Goal: Task Accomplishment & Management: Complete application form

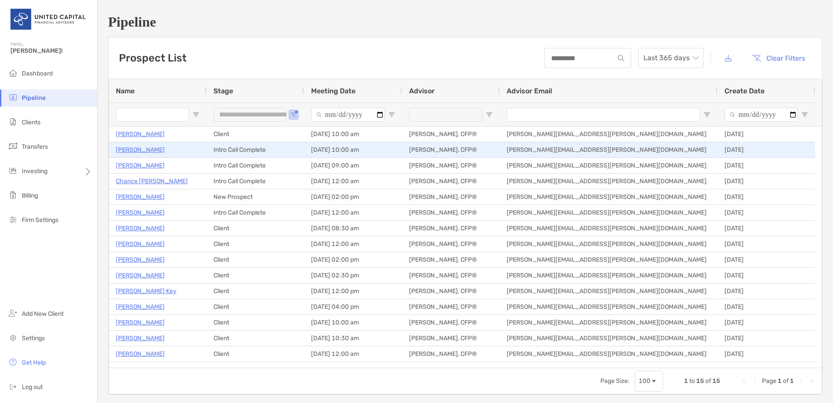
click at [154, 151] on p "[PERSON_NAME]" at bounding box center [140, 149] width 49 height 11
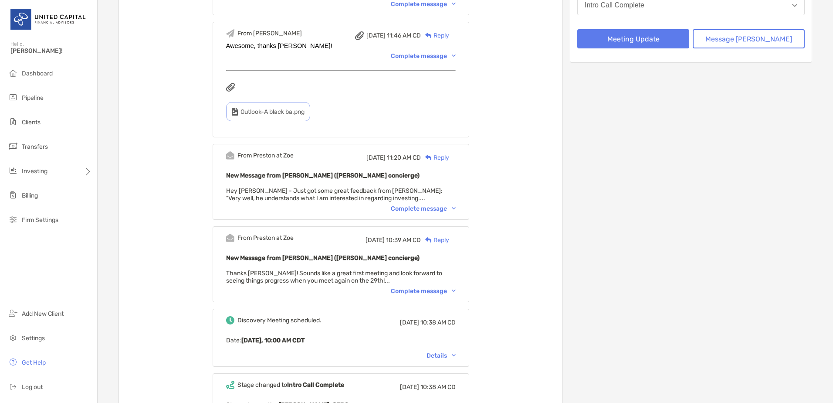
scroll to position [218, 0]
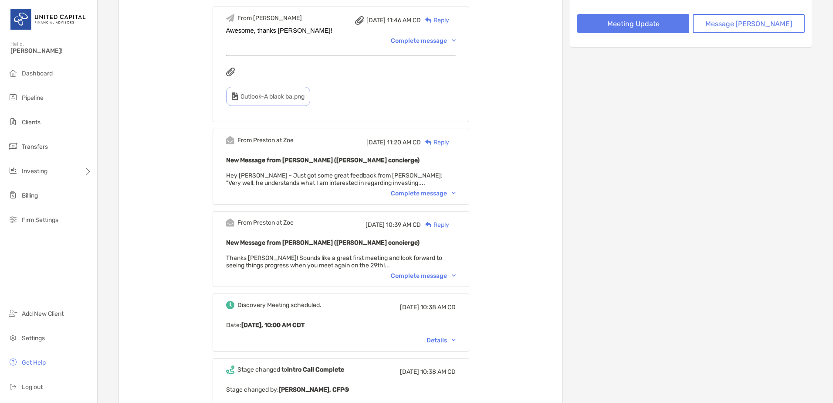
click at [448, 276] on div "Complete message" at bounding box center [423, 275] width 65 height 7
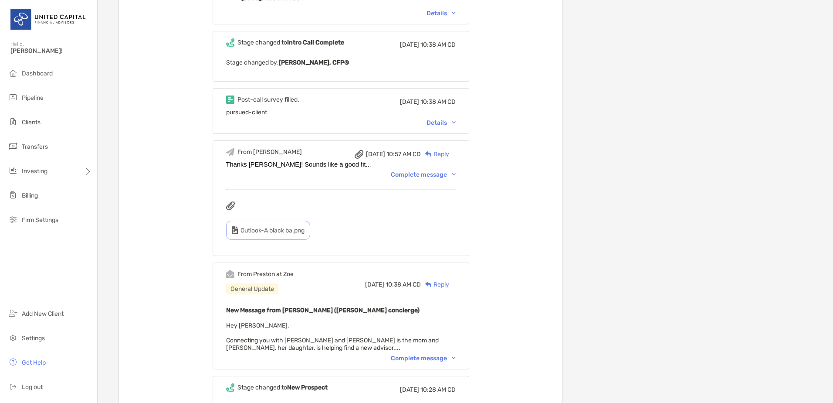
scroll to position [566, 0]
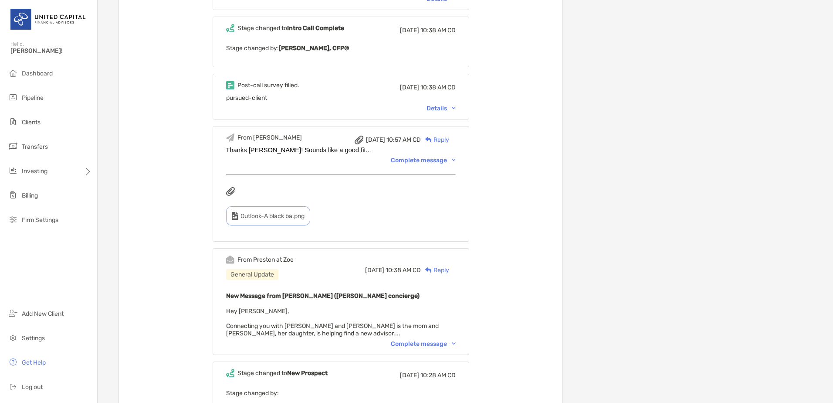
click at [419, 351] on div "From [PERSON_NAME] at Zoe General Update [DATE] 10:38 AM CD Reply New Message f…" at bounding box center [341, 301] width 257 height 107
click at [421, 343] on div "Complete message" at bounding box center [423, 343] width 65 height 7
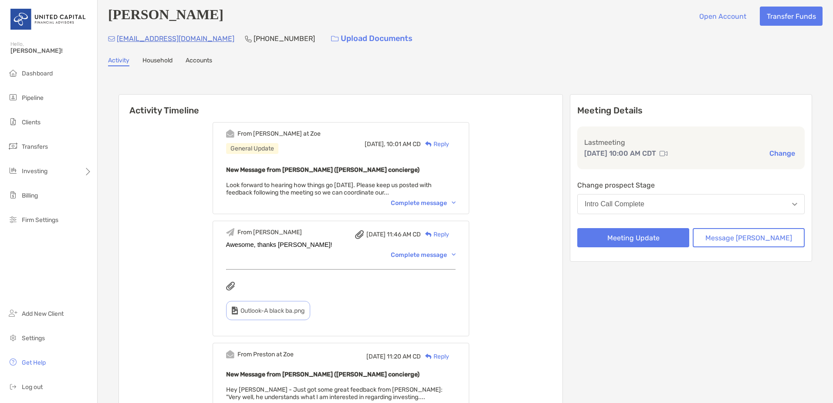
scroll to position [0, 0]
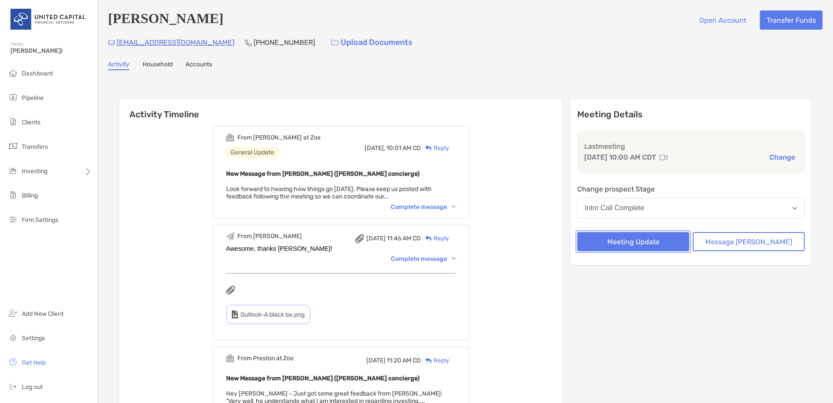
click at [681, 242] on button "Meeting Update" at bounding box center [633, 241] width 112 height 19
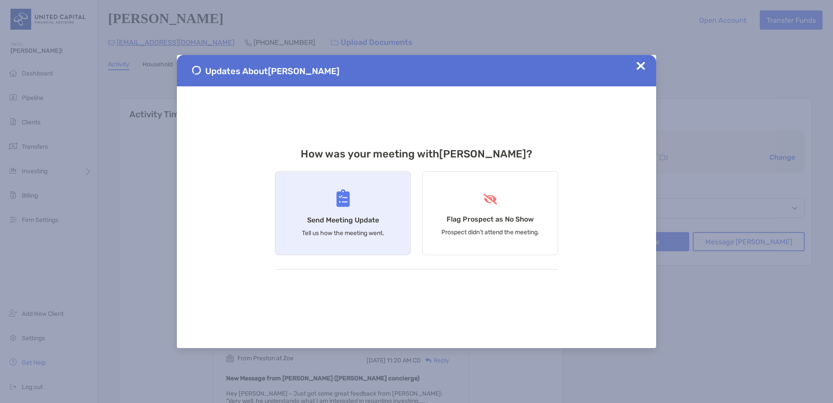
click at [336, 195] on img at bounding box center [343, 198] width 14 height 18
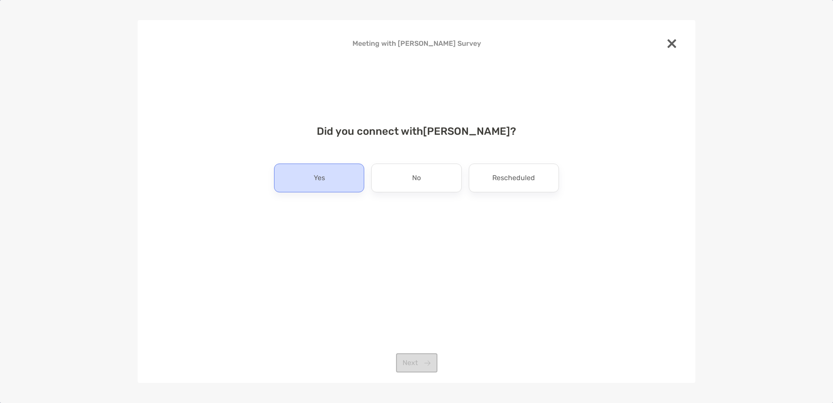
click at [337, 181] on div "Yes" at bounding box center [319, 177] width 90 height 29
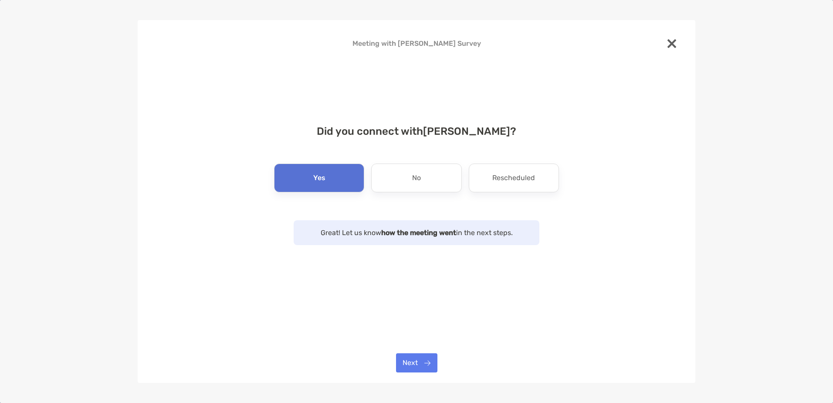
click at [437, 365] on div "Next" at bounding box center [417, 362] width 558 height 19
click at [426, 363] on button "Next" at bounding box center [416, 362] width 41 height 19
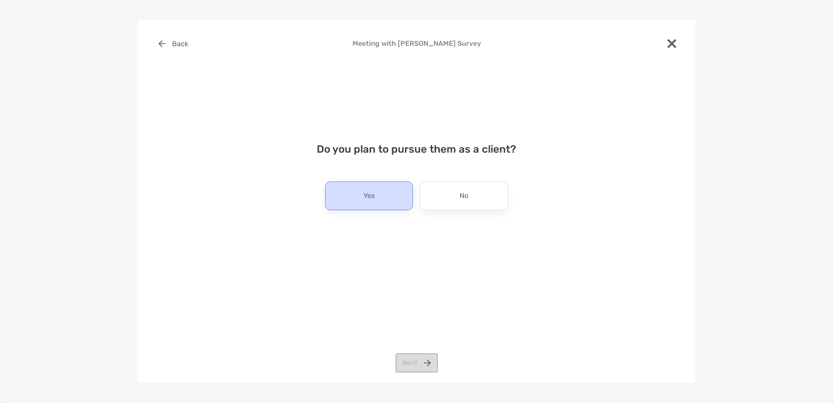
click at [389, 190] on div "Yes" at bounding box center [369, 195] width 88 height 29
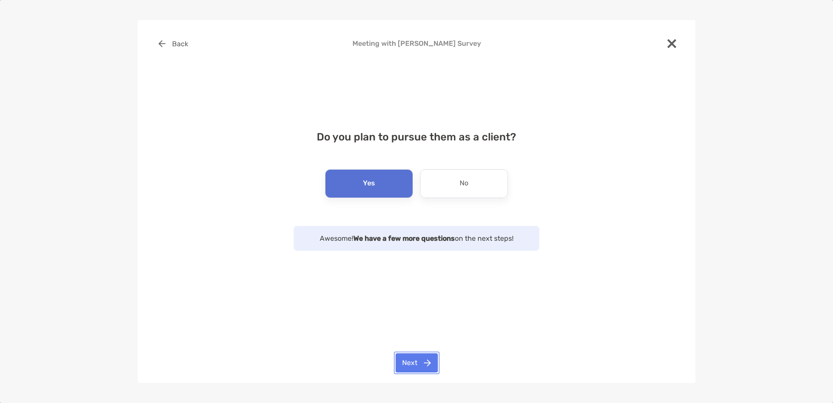
click at [413, 359] on button "Next" at bounding box center [417, 362] width 42 height 19
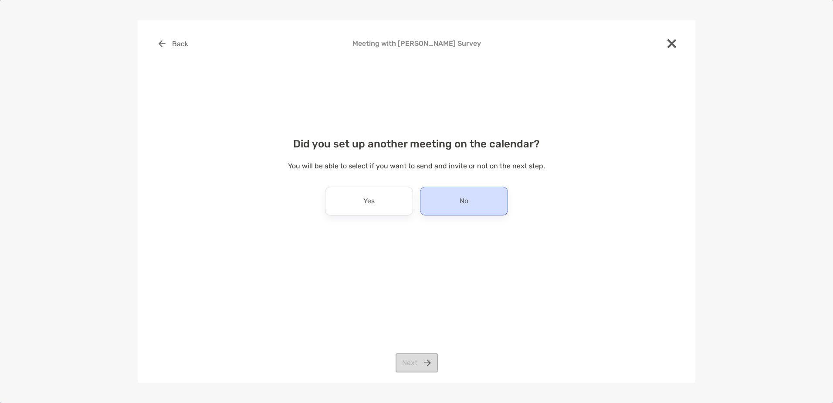
click at [452, 194] on div "No" at bounding box center [464, 200] width 88 height 29
click at [419, 364] on button "Next" at bounding box center [417, 362] width 42 height 19
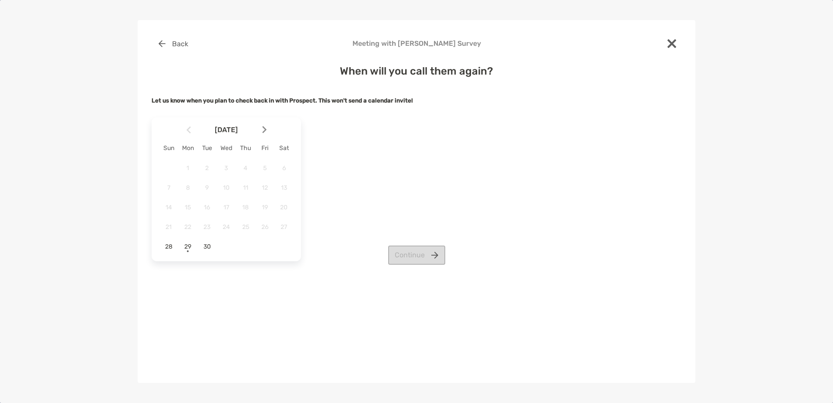
click at [264, 128] on img at bounding box center [264, 129] width 4 height 7
click at [192, 228] on span "20" at bounding box center [187, 226] width 15 height 7
click at [415, 253] on button "Continue" at bounding box center [416, 254] width 57 height 19
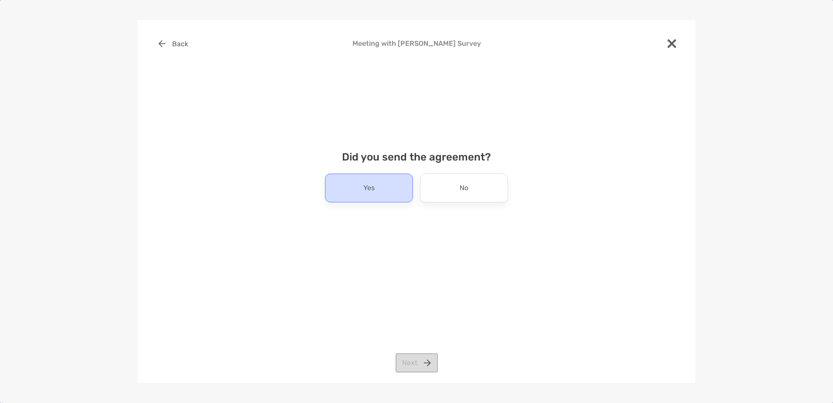
click at [398, 188] on div "Yes" at bounding box center [369, 187] width 88 height 29
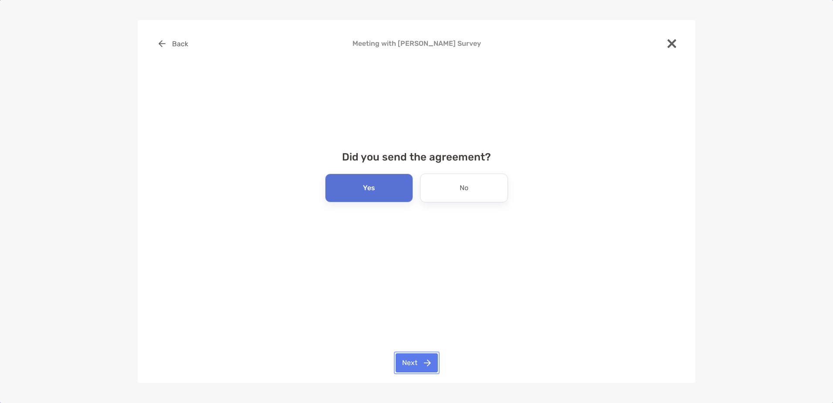
click at [416, 364] on button "Next" at bounding box center [417, 362] width 42 height 19
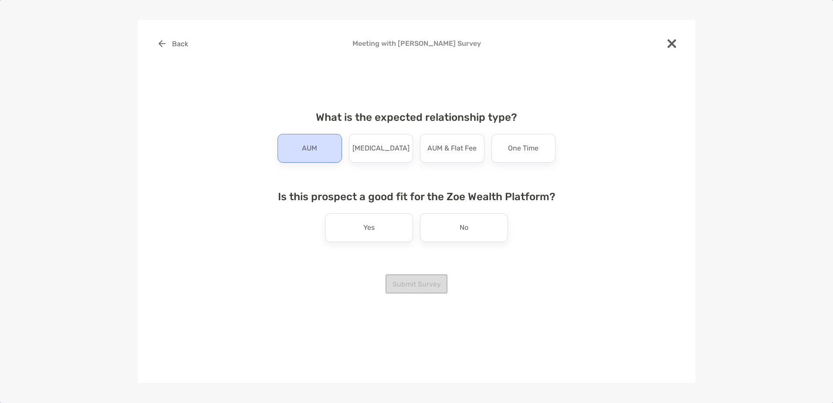
click at [327, 148] on div "AUM" at bounding box center [310, 148] width 64 height 29
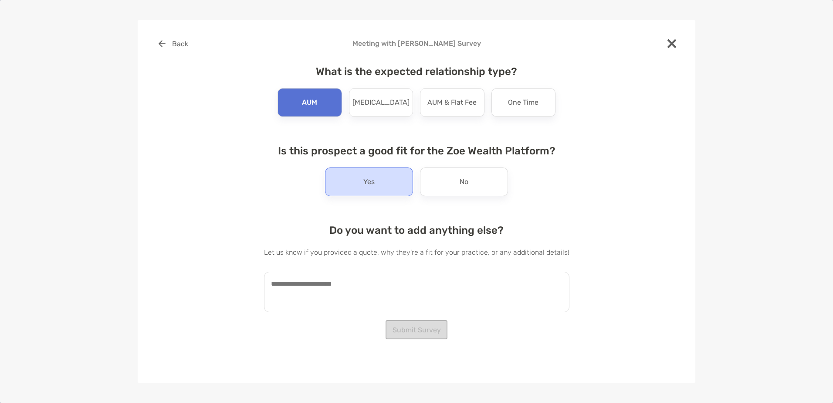
click at [368, 187] on p "Yes" at bounding box center [368, 182] width 11 height 14
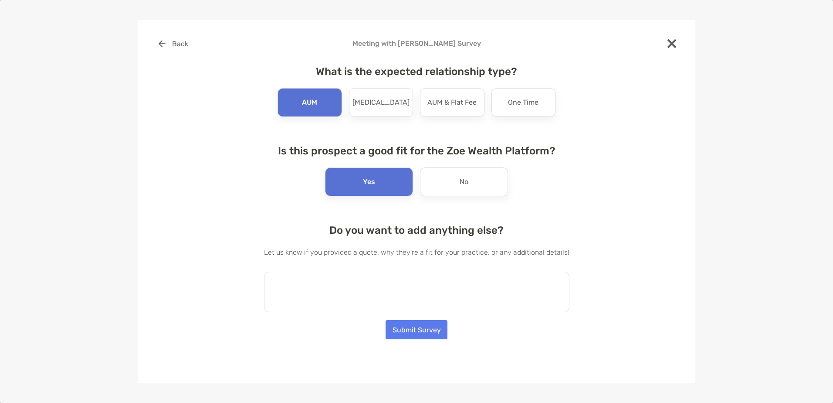
click at [362, 298] on textarea at bounding box center [416, 291] width 305 height 41
type textarea "*"
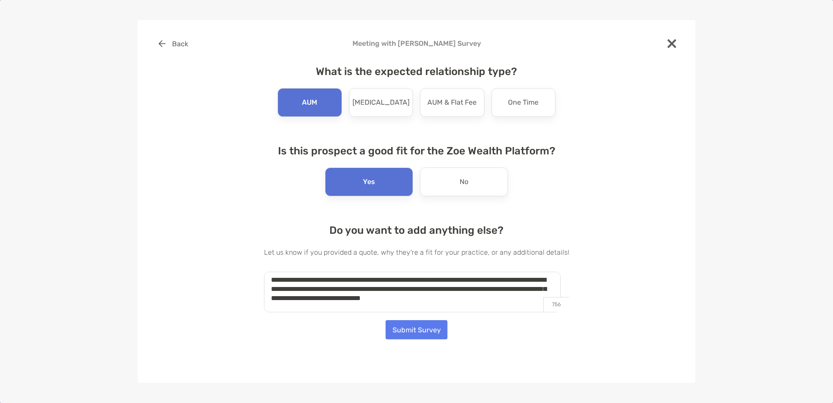
scroll to position [5, 0]
click at [555, 293] on textarea "**********" at bounding box center [412, 291] width 297 height 41
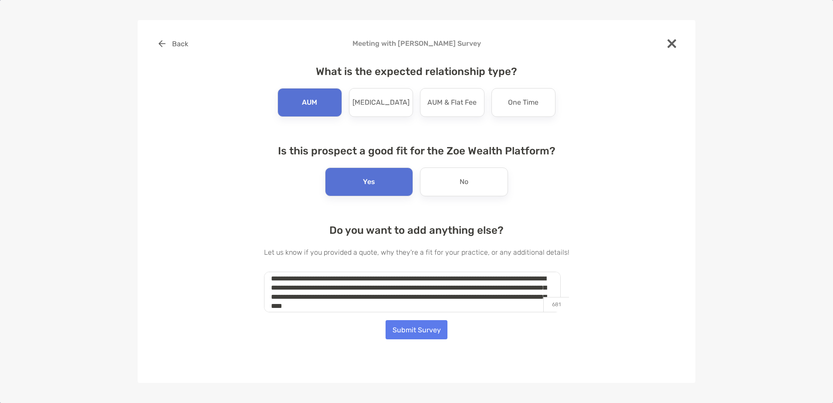
click at [417, 304] on textarea "**********" at bounding box center [412, 291] width 297 height 41
click at [390, 304] on textarea "**********" at bounding box center [412, 291] width 297 height 41
type textarea "**********"
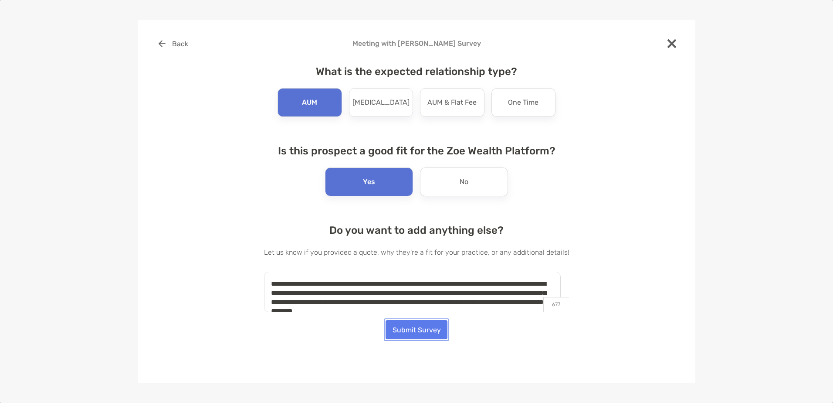
click at [419, 328] on button "Submit Survey" at bounding box center [417, 329] width 62 height 19
